Goal: Task Accomplishment & Management: Use online tool/utility

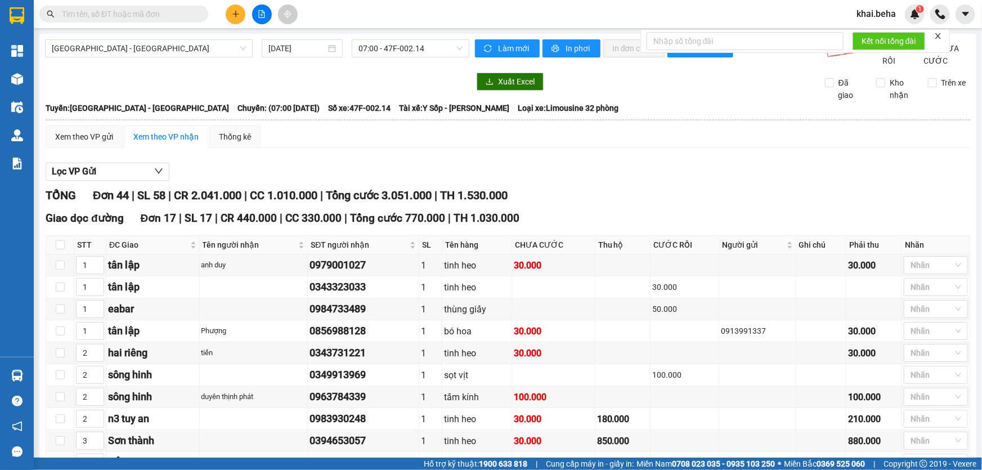
scroll to position [995, 0]
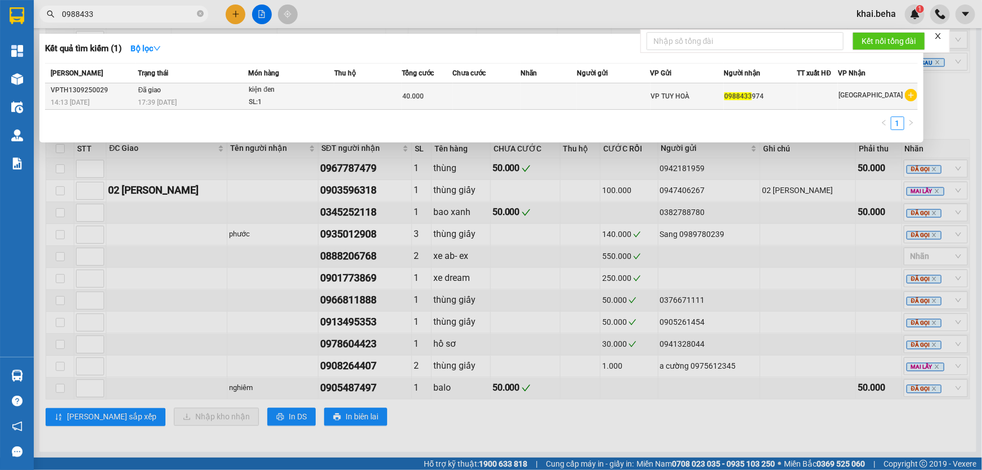
type input "0988433"
click at [299, 102] on div "SL: 1" at bounding box center [291, 102] width 84 height 12
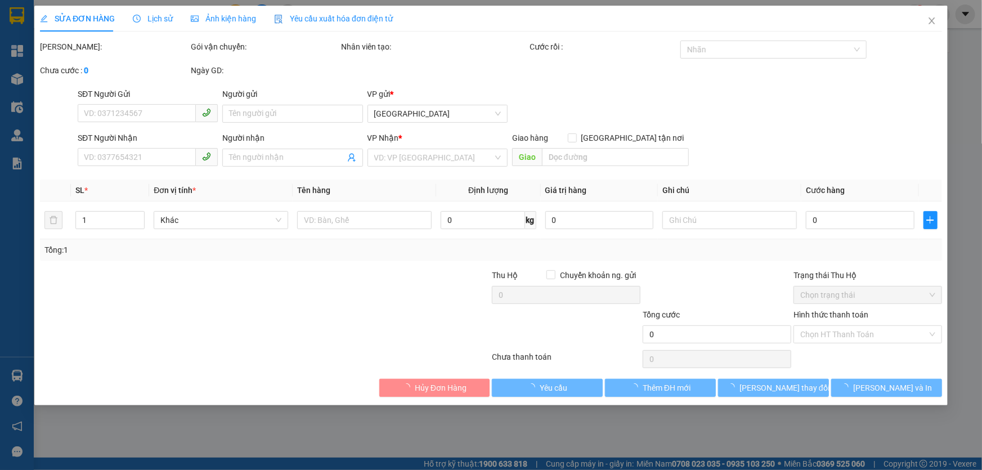
type input "0988433974"
type input "40.000"
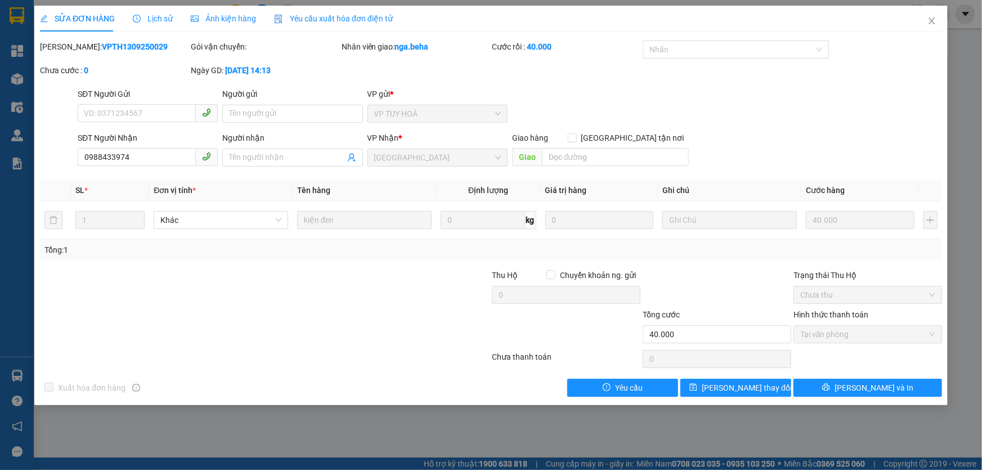
click at [236, 21] on span "Ảnh kiện hàng" at bounding box center [223, 18] width 65 height 9
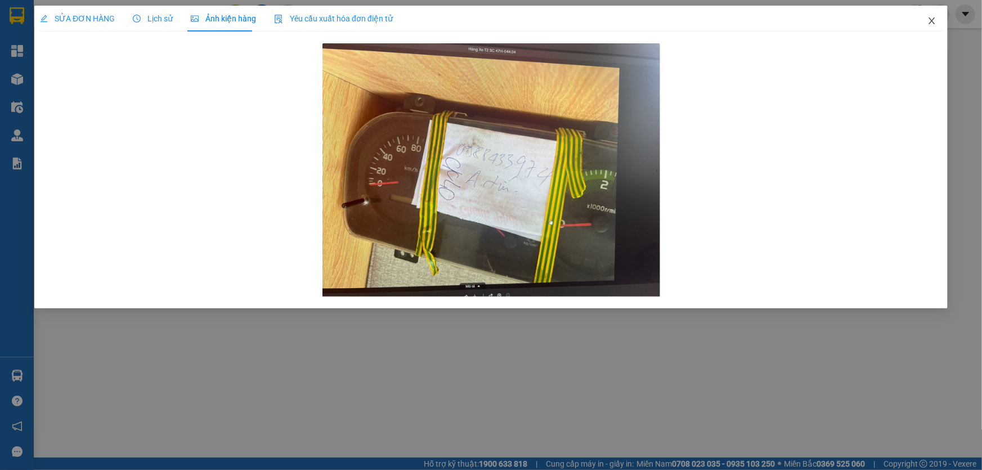
click at [925, 21] on span "Close" at bounding box center [932, 22] width 32 height 32
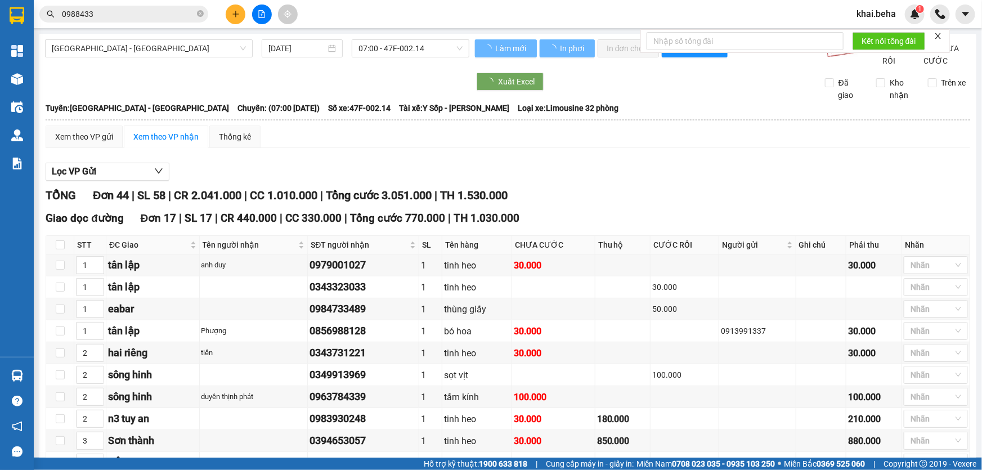
click at [109, 23] on div "Kết quả tìm kiếm ( 1 ) Bộ lọc Mã ĐH Trạng thái Món hàng Thu hộ Tổng cước Chưa c…" at bounding box center [109, 15] width 219 height 20
click at [113, 15] on input "0988433" at bounding box center [128, 14] width 133 height 12
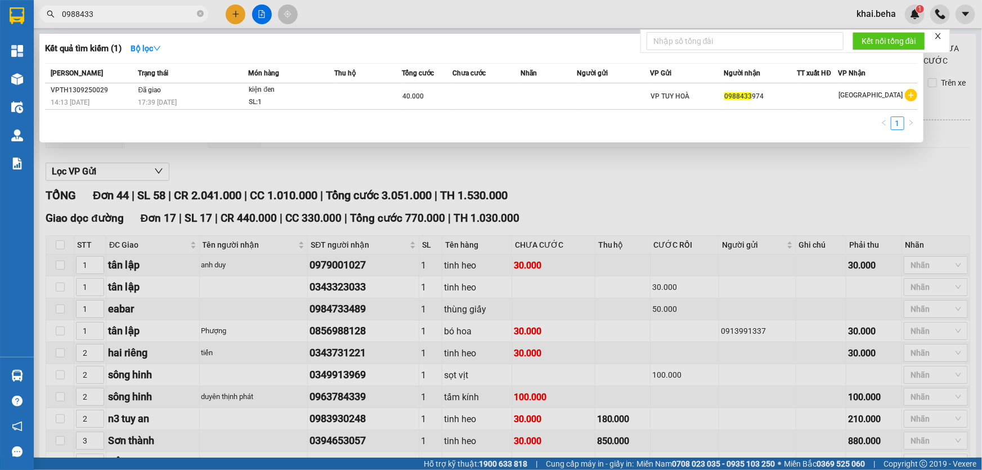
click at [190, 16] on input "0988433" at bounding box center [128, 14] width 133 height 12
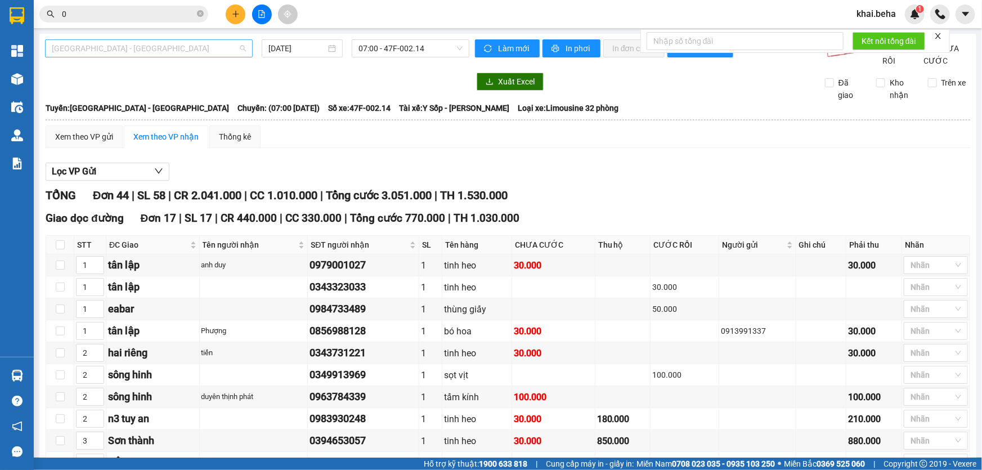
click at [161, 43] on span "[GEOGRAPHIC_DATA] - [GEOGRAPHIC_DATA]" at bounding box center [149, 48] width 194 height 17
type input "0"
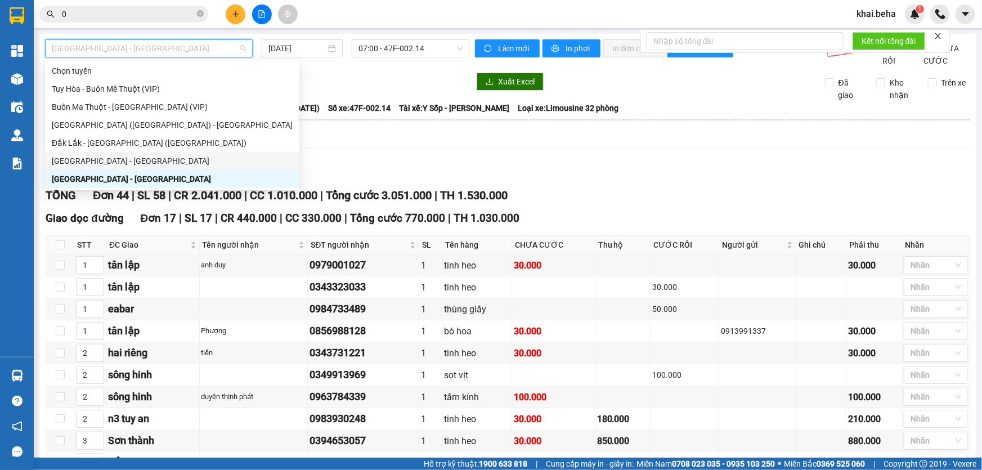
click at [141, 157] on div "[GEOGRAPHIC_DATA] - [GEOGRAPHIC_DATA]" at bounding box center [172, 161] width 241 height 12
type input "[DATE]"
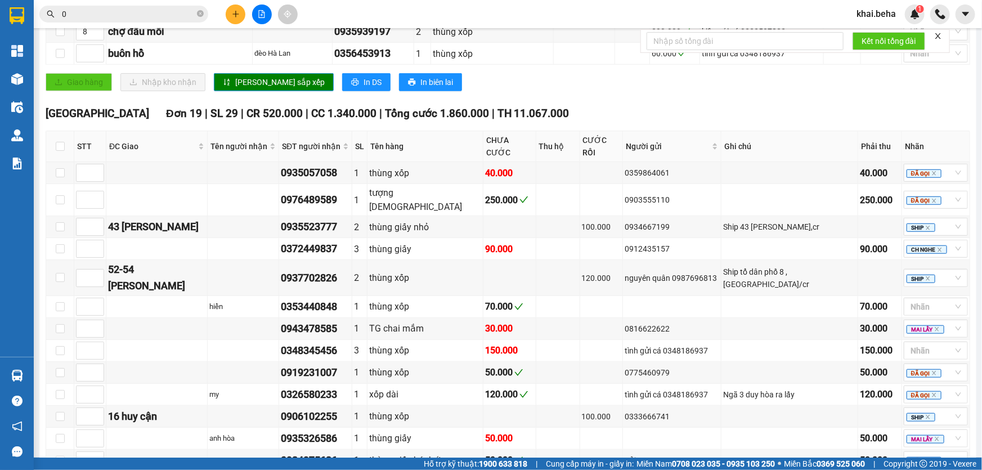
scroll to position [255, 0]
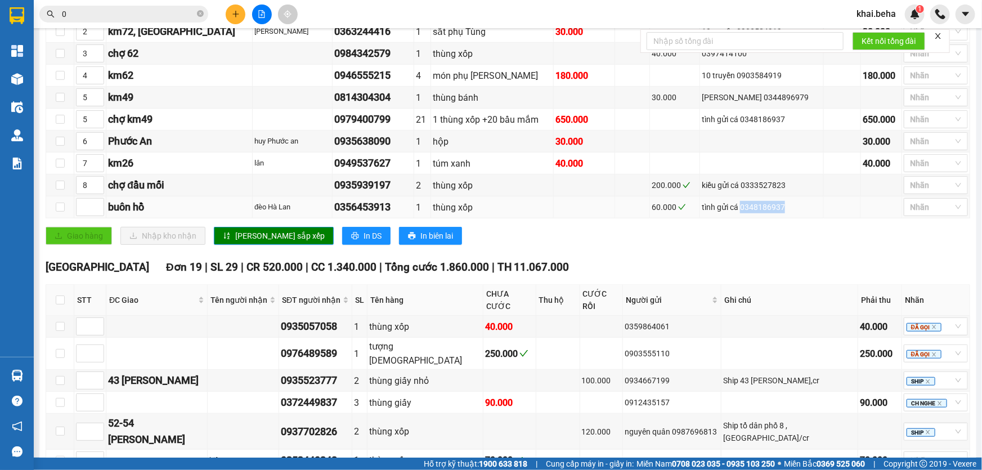
drag, startPoint x: 781, startPoint y: 217, endPoint x: 738, endPoint y: 220, distance: 43.4
click at [738, 213] on div "tình gửi cá 0348186937" at bounding box center [762, 207] width 120 height 12
click at [753, 213] on div "tình gửi cá 0348186937" at bounding box center [762, 207] width 120 height 12
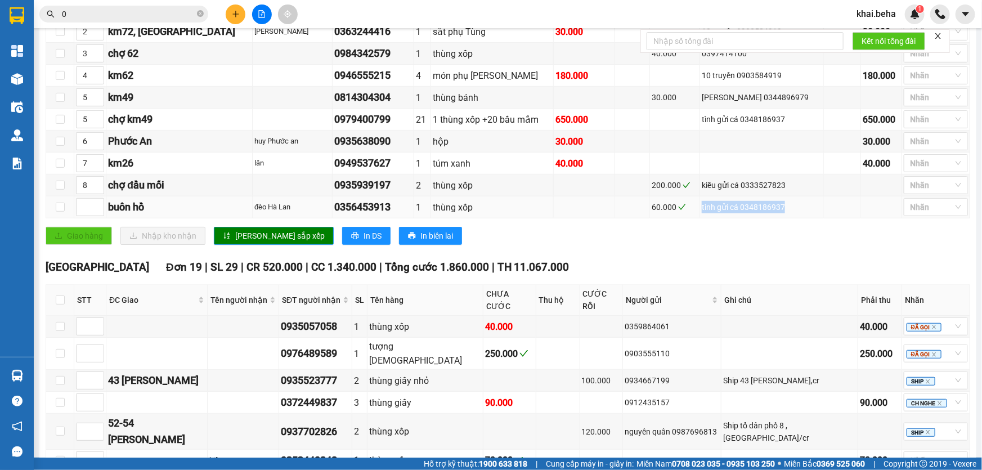
click at [754, 213] on div "tình gửi cá 0348186937" at bounding box center [762, 207] width 120 height 12
click at [945, 269] on div "TỔNG Đơn 29 | SL 63 | CR 900.000 | CC 2.270.000 | Tổng cước 3.170.000 | TH 11.0…" at bounding box center [508, 364] width 924 height 866
drag, startPoint x: 107, startPoint y: 218, endPoint x: 224, endPoint y: 228, distance: 116.9
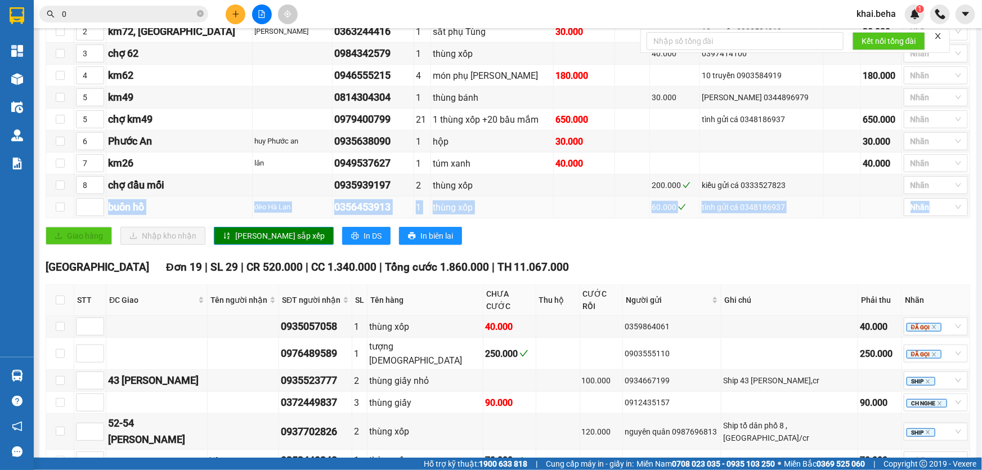
click at [224, 218] on tr "[GEOGRAPHIC_DATA] 0356453913 1 thùng xốp 60.000 tình gửi cá 0348186937 Nhãn" at bounding box center [508, 207] width 924 height 22
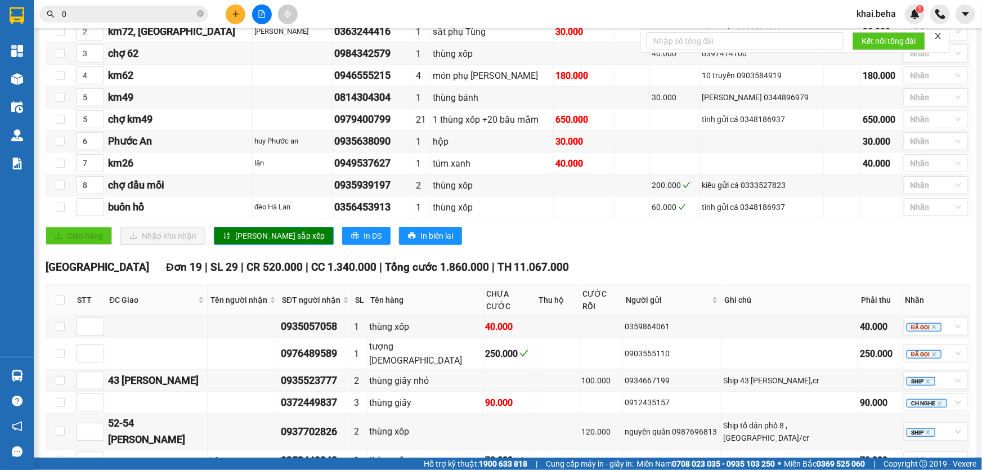
click at [45, 231] on td "Xem theo VP gửi Xem theo VP nhận Thống kê Lọc VP Gửi TỔNG Đơn 29 | SL 63 | CR …" at bounding box center [507, 333] width 925 height 928
click at [146, 215] on div "buôn hồ" at bounding box center [179, 207] width 142 height 16
click at [254, 213] on div "đèo Hà Lan" at bounding box center [292, 206] width 76 height 11
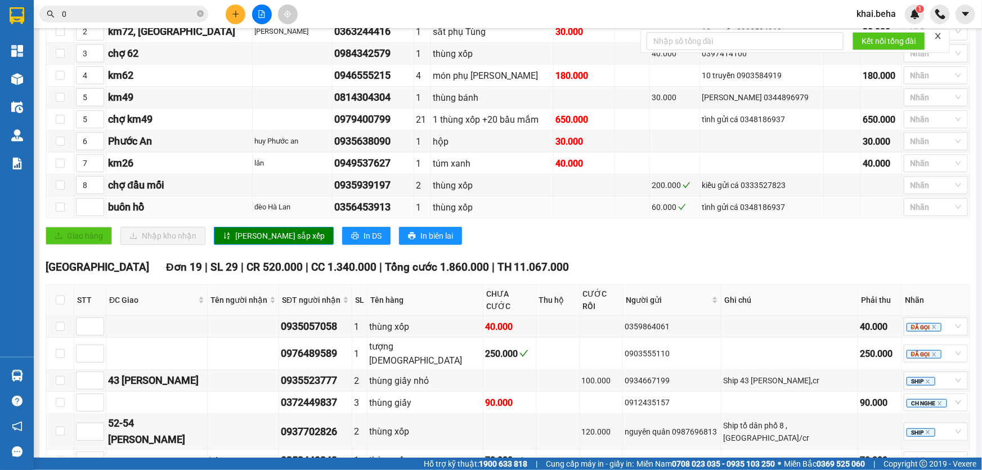
click at [254, 213] on div "đèo Hà Lan" at bounding box center [292, 206] width 76 height 11
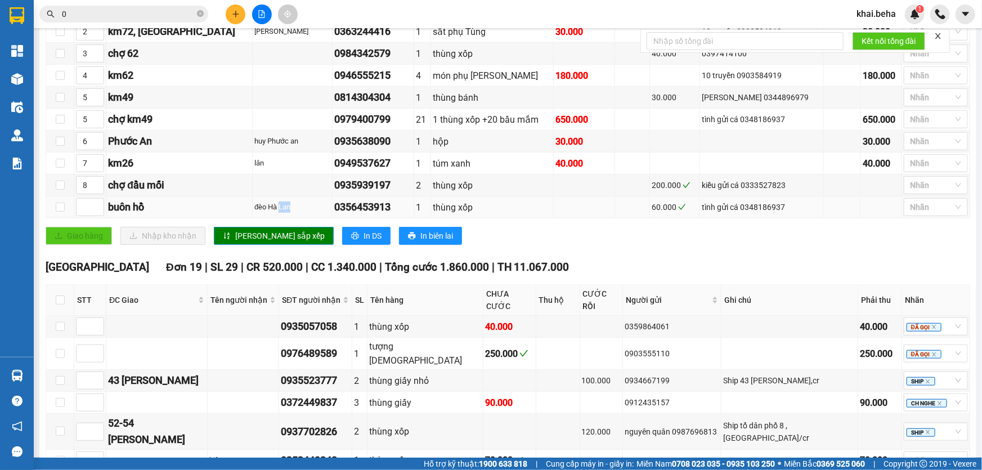
click at [254, 213] on div "đèo Hà Lan" at bounding box center [292, 206] width 76 height 11
click at [344, 215] on div "0356453913" at bounding box center [373, 207] width 78 height 16
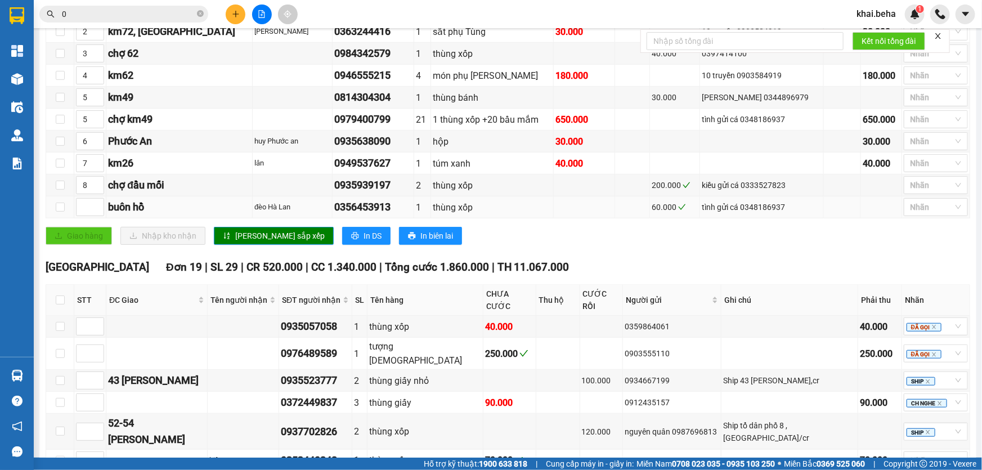
click at [344, 215] on div "0356453913" at bounding box center [373, 207] width 78 height 16
click at [334, 215] on div "0356453913" at bounding box center [373, 207] width 78 height 16
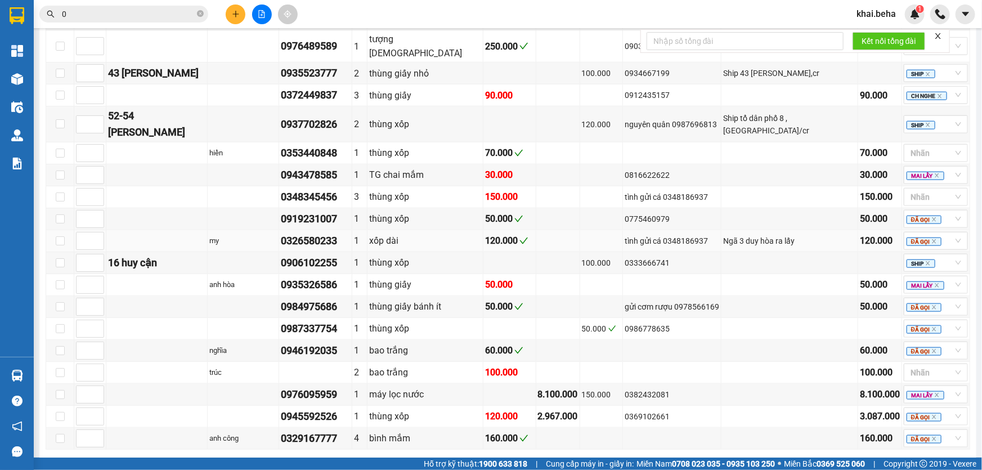
scroll to position [583, 0]
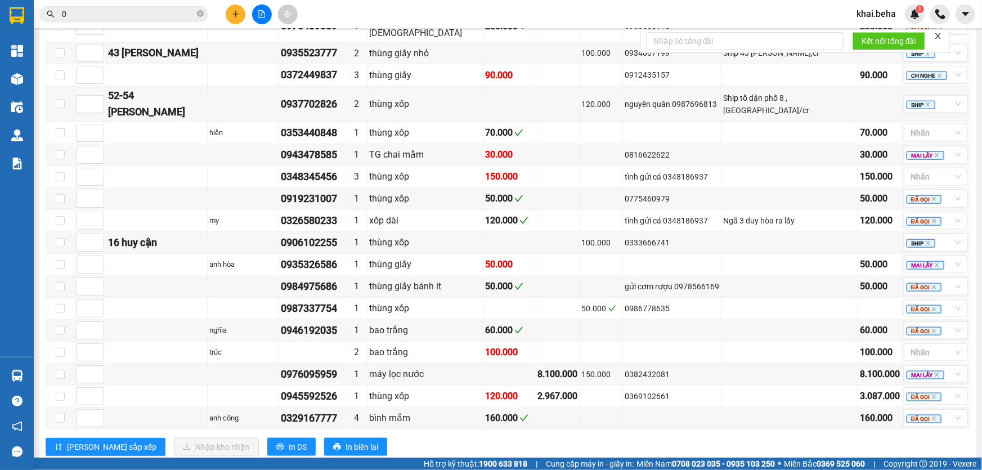
click at [583, 438] on div "[PERSON_NAME] sắp xếp Nhập kho nhận In DS In biên lai" at bounding box center [508, 447] width 924 height 18
